Goal: Transaction & Acquisition: Purchase product/service

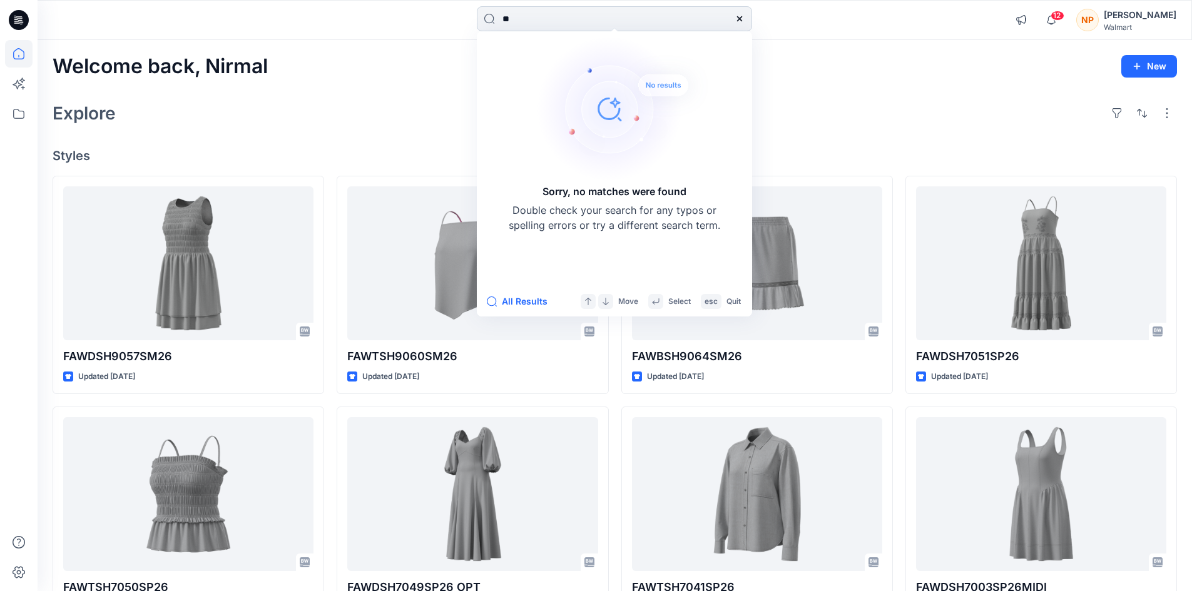
type input "*"
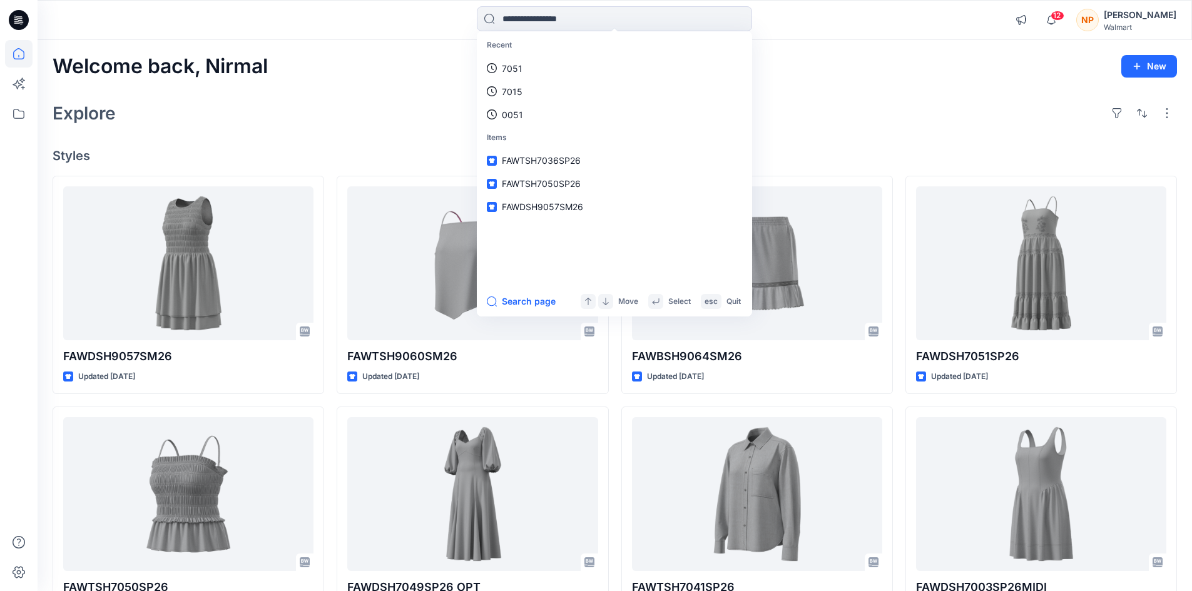
click at [1146, 16] on div "[PERSON_NAME]" at bounding box center [1140, 15] width 73 height 15
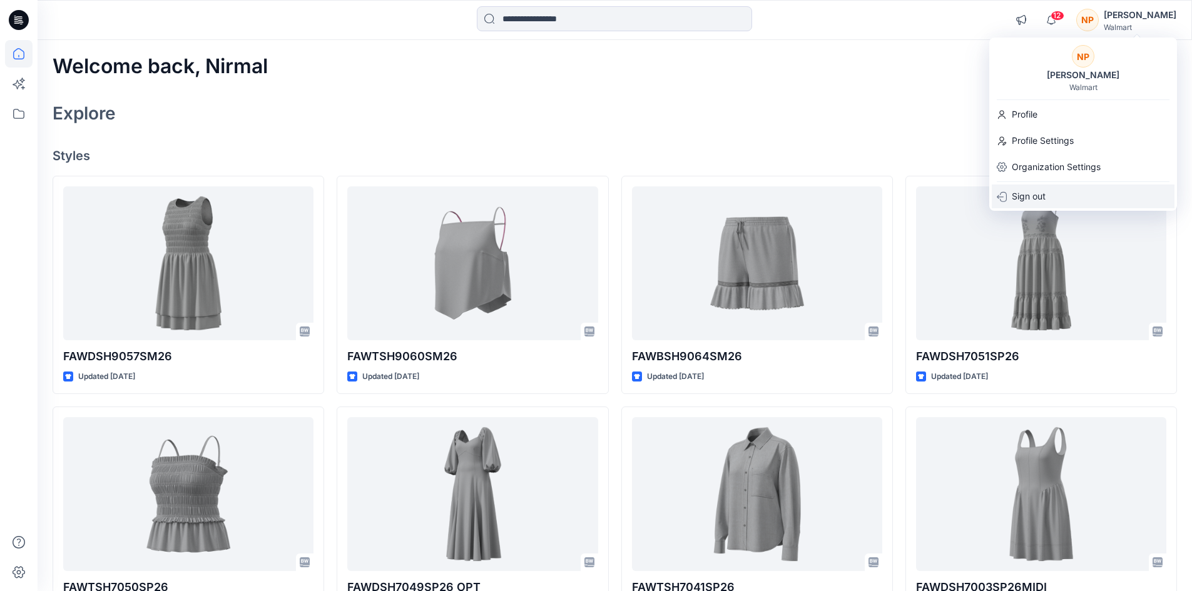
click at [1058, 190] on div "Sign out" at bounding box center [1083, 197] width 183 height 24
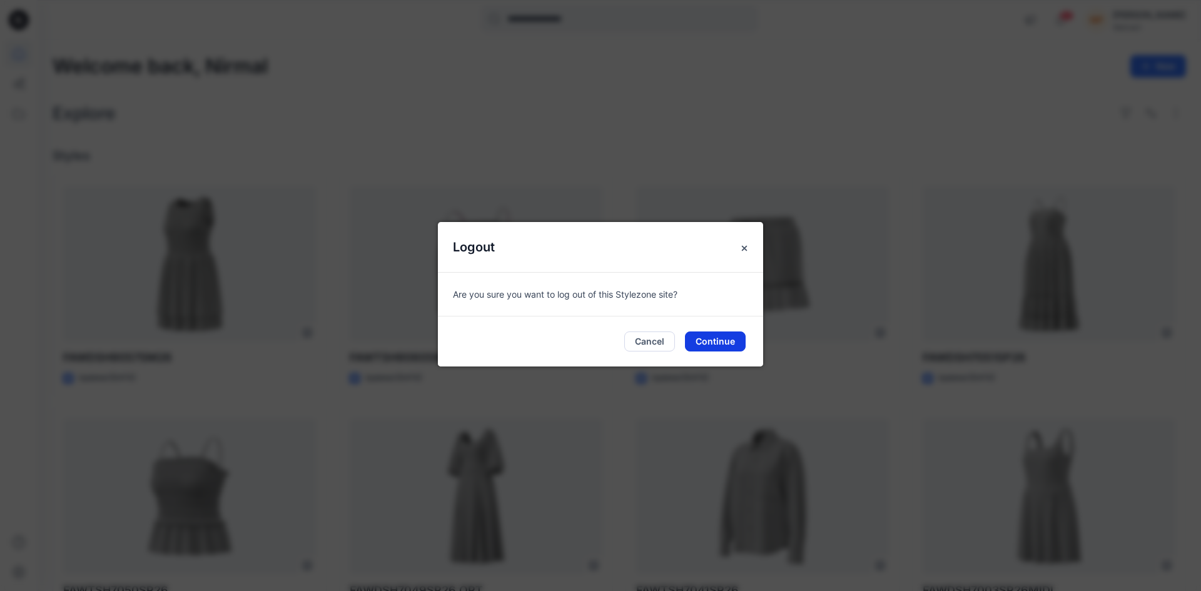
click at [720, 347] on button "Continue" at bounding box center [715, 342] width 61 height 20
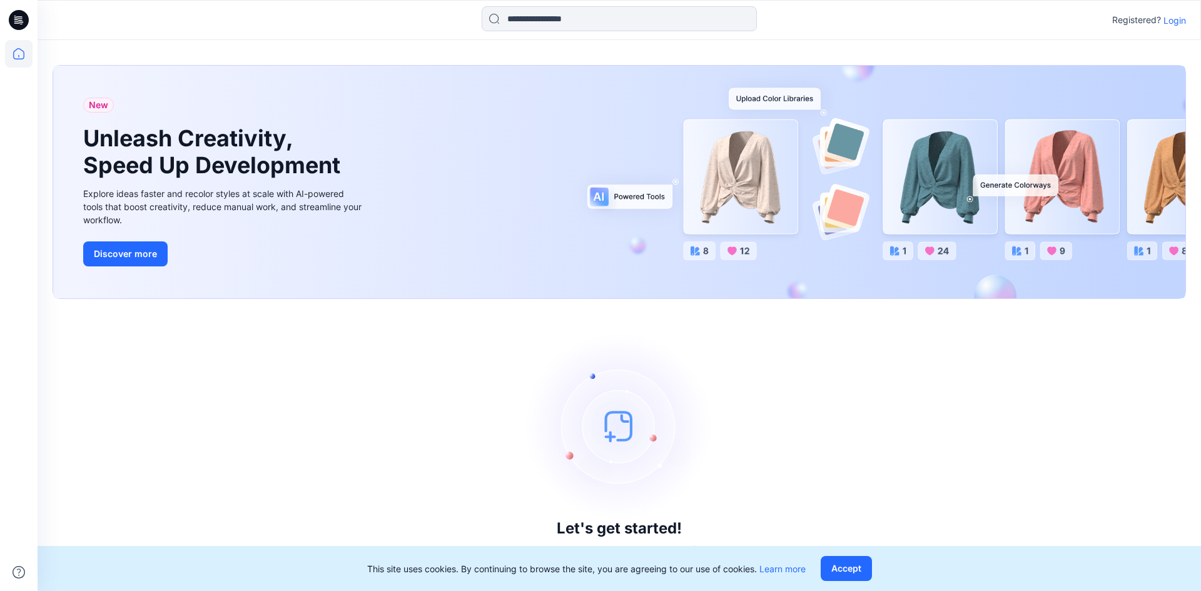
click at [1176, 24] on p "Login" at bounding box center [1175, 20] width 23 height 13
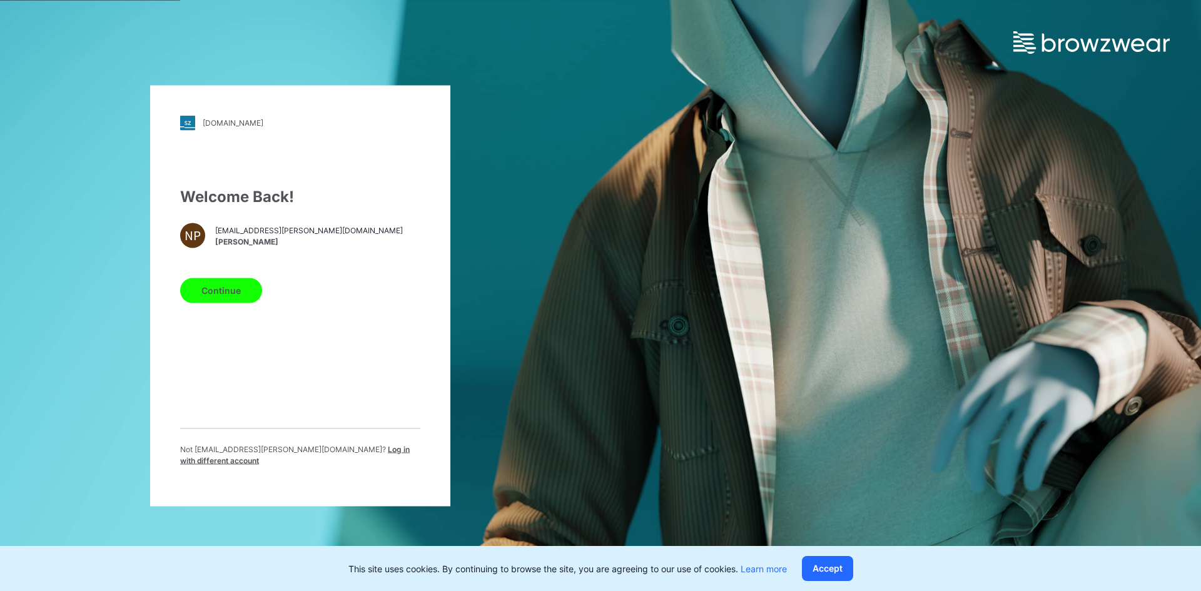
click at [336, 454] on span "Log in with different account" at bounding box center [295, 454] width 230 height 21
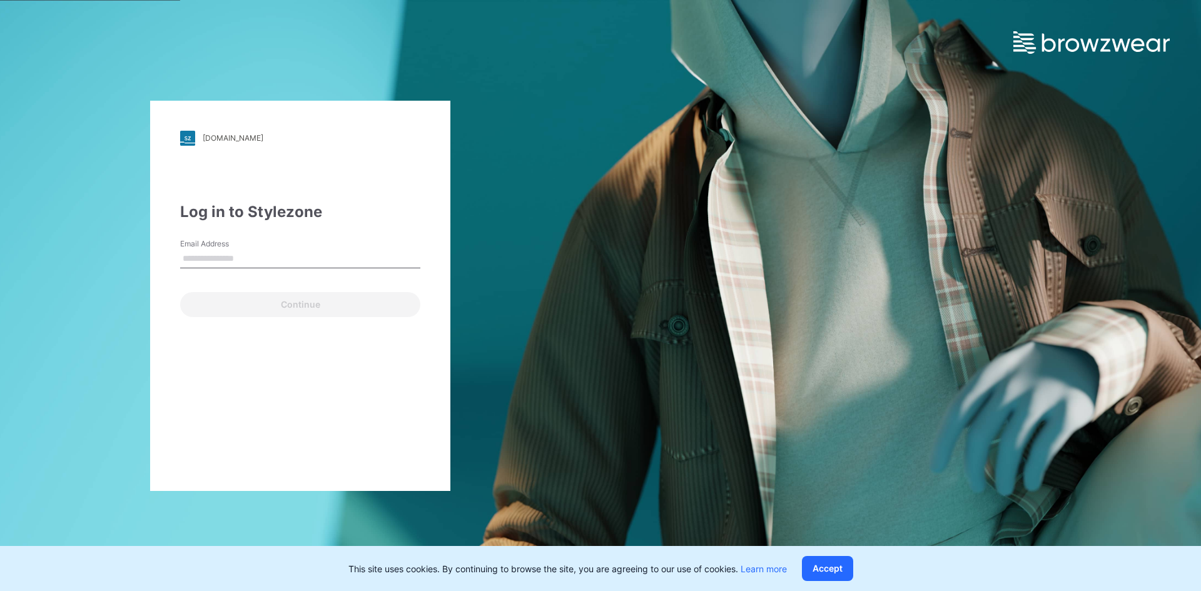
type input "**********"
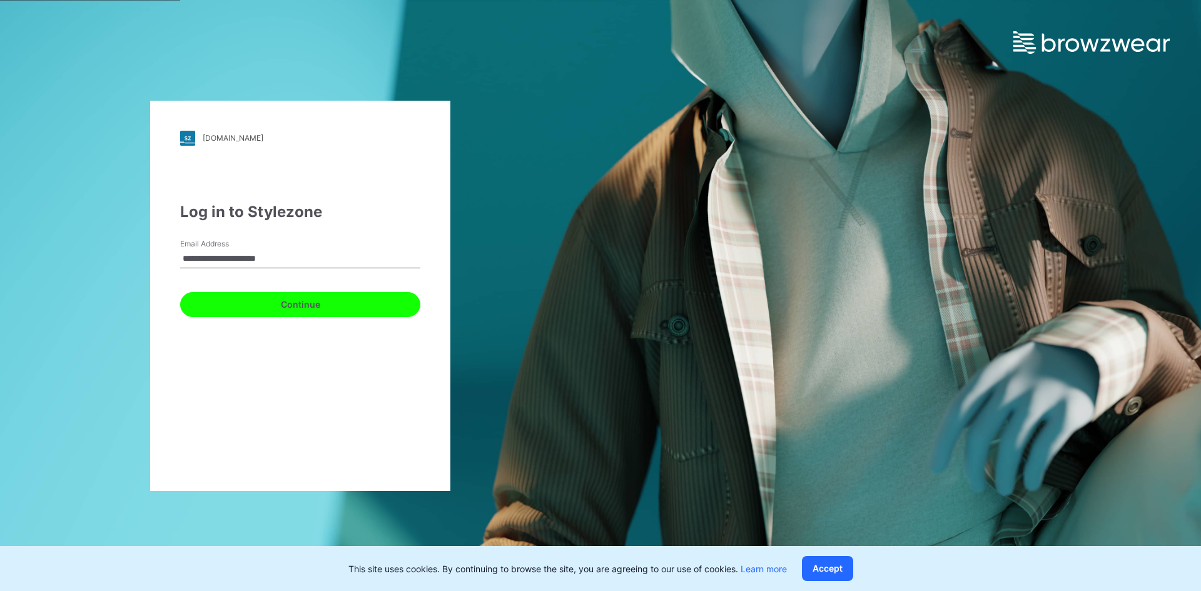
click at [225, 306] on button "Continue" at bounding box center [300, 304] width 240 height 25
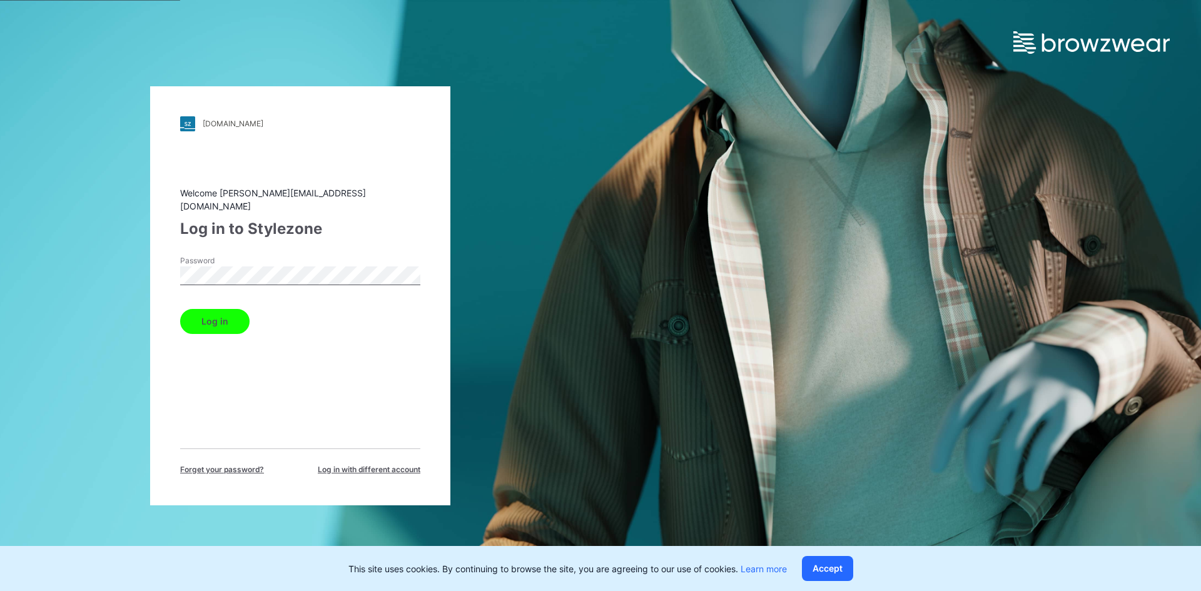
click at [219, 318] on button "Log in" at bounding box center [214, 321] width 69 height 25
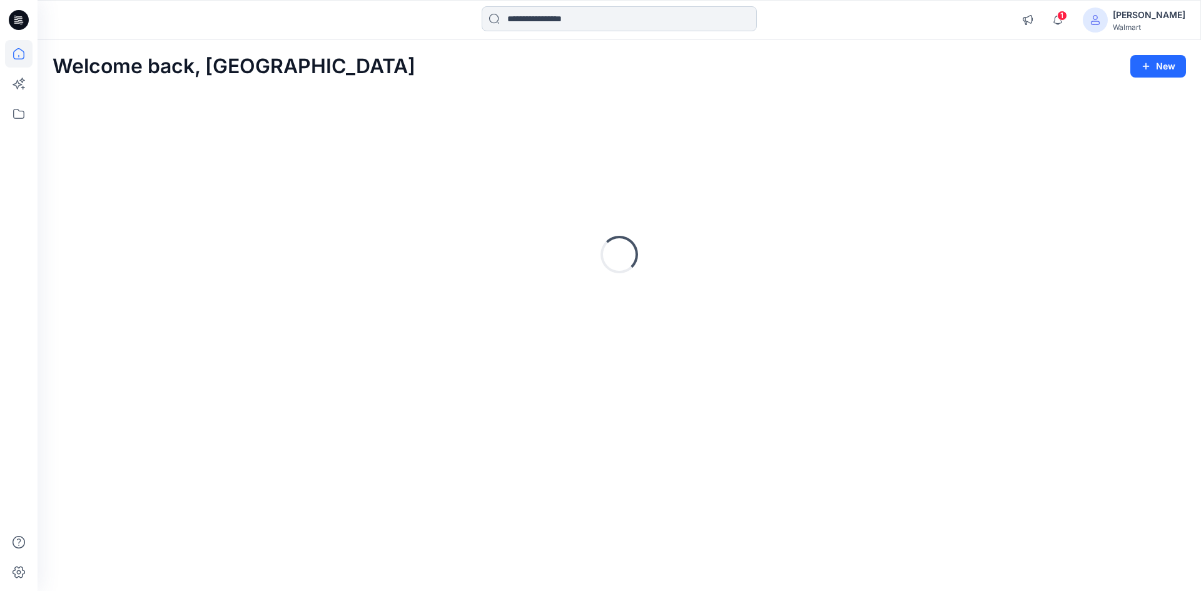
click at [580, 27] on input at bounding box center [619, 18] width 275 height 25
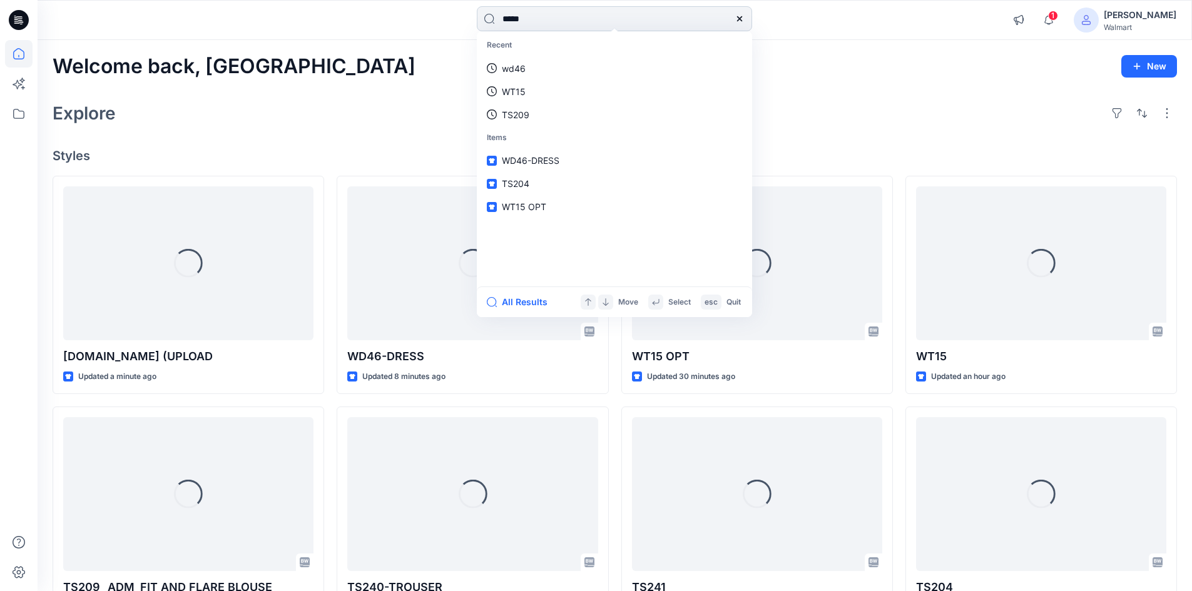
type input "*****"
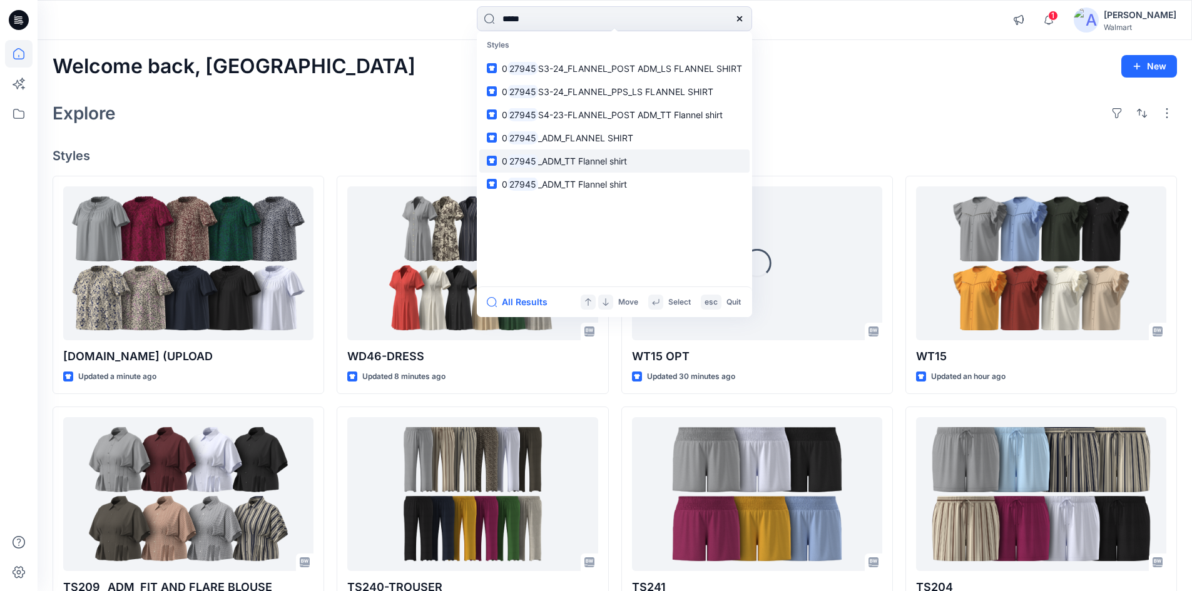
click at [538, 162] on span "_ADM_TT Flannel shirt" at bounding box center [582, 161] width 89 height 11
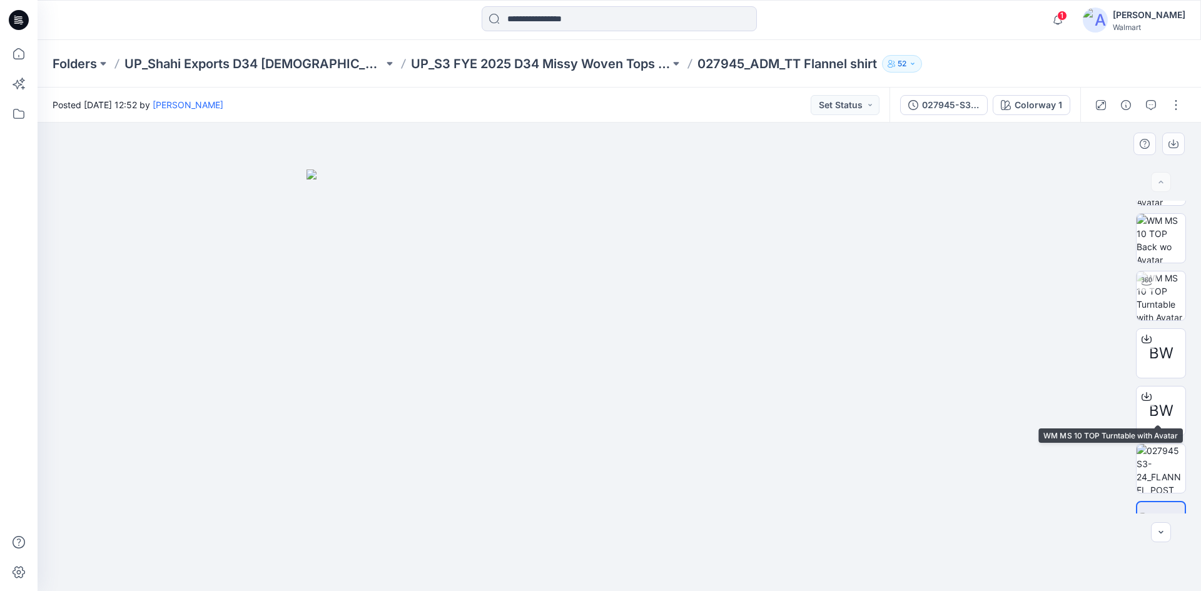
scroll to position [140, 0]
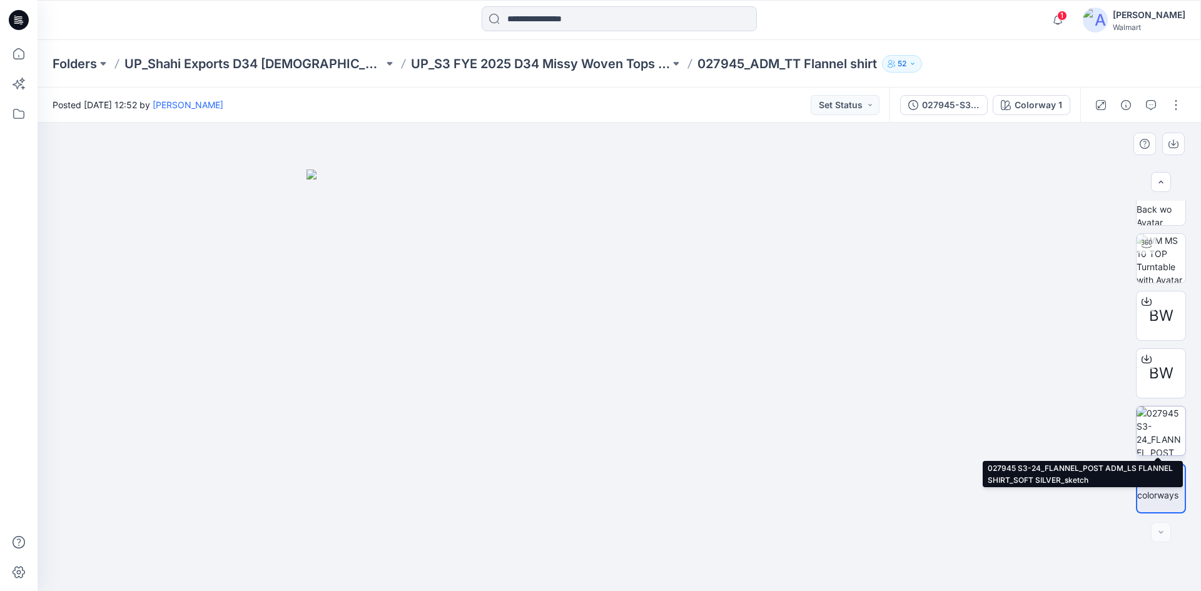
click at [1152, 432] on img at bounding box center [1161, 431] width 49 height 49
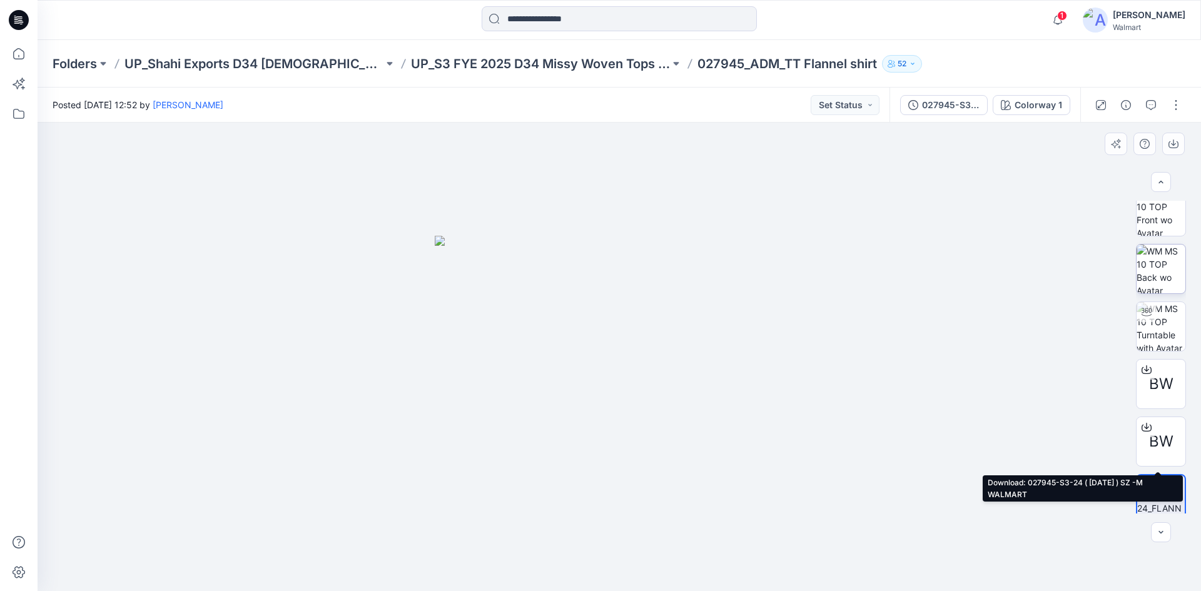
scroll to position [0, 0]
